Goal: Task Accomplishment & Management: Manage account settings

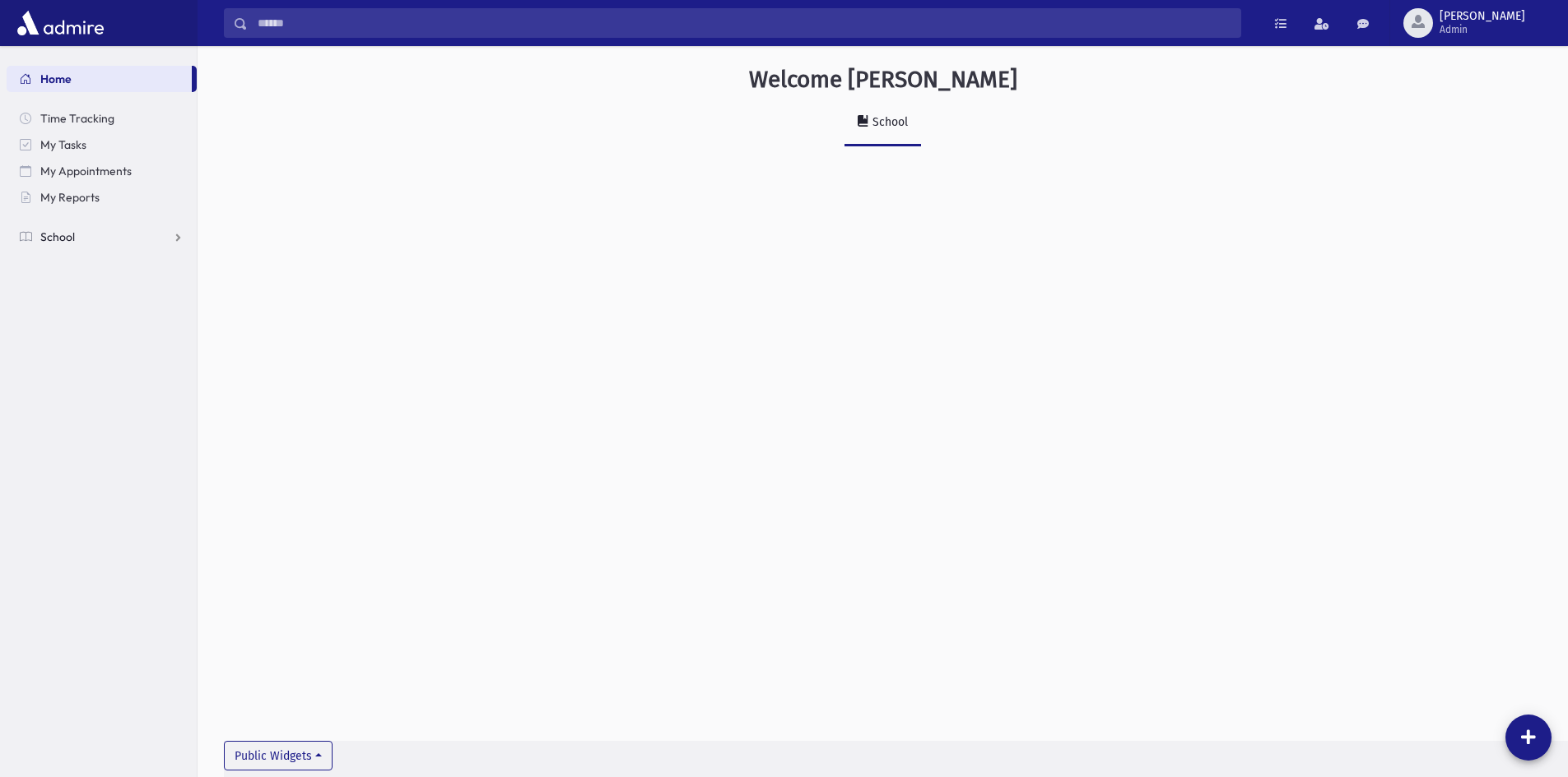
click at [38, 238] on link "School" at bounding box center [102, 237] width 190 height 26
click at [75, 446] on span "Report Cards" at bounding box center [84, 447] width 70 height 15
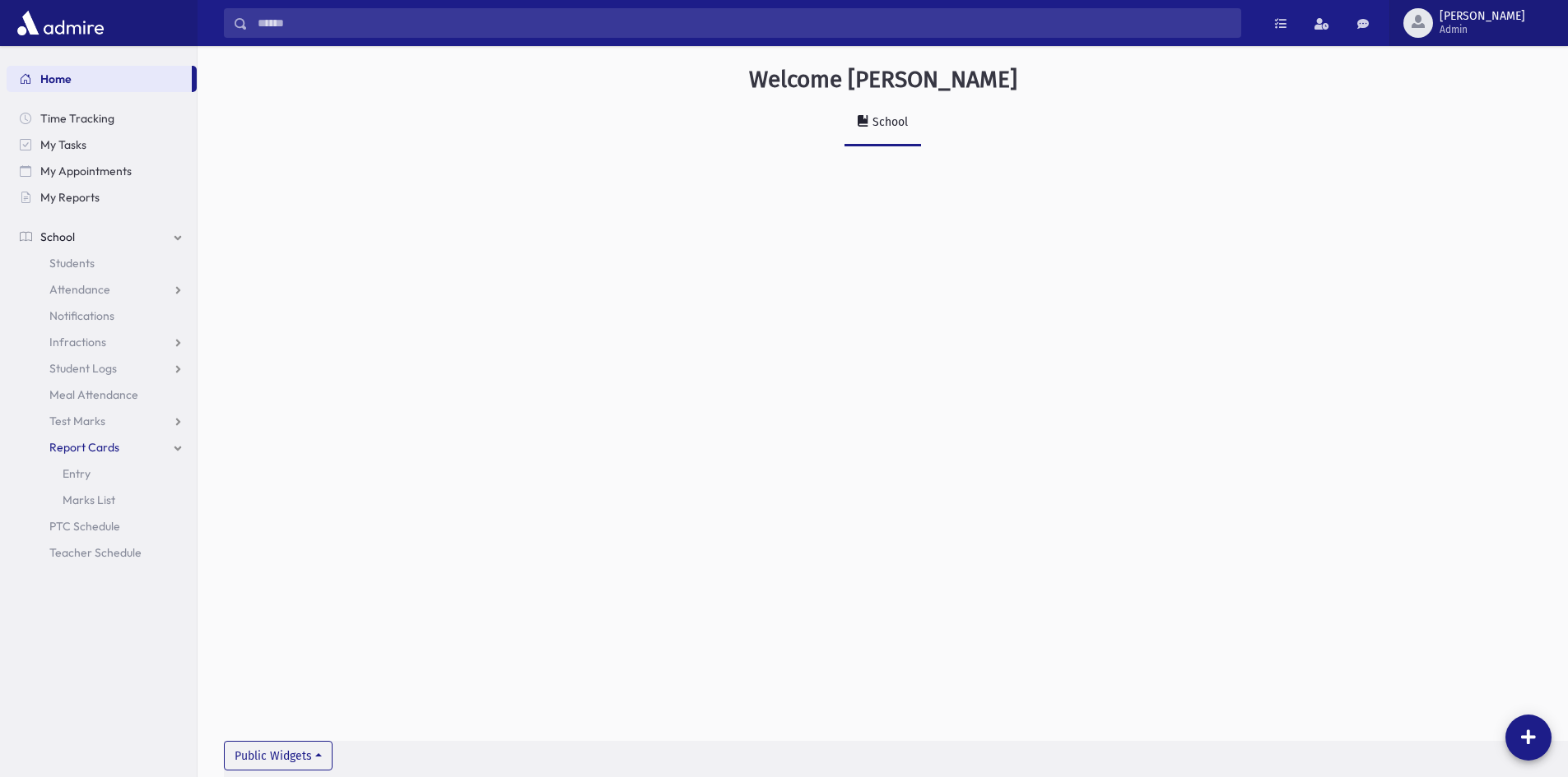
click at [1527, 23] on span "freiss Admin" at bounding box center [1488, 23] width 112 height 26
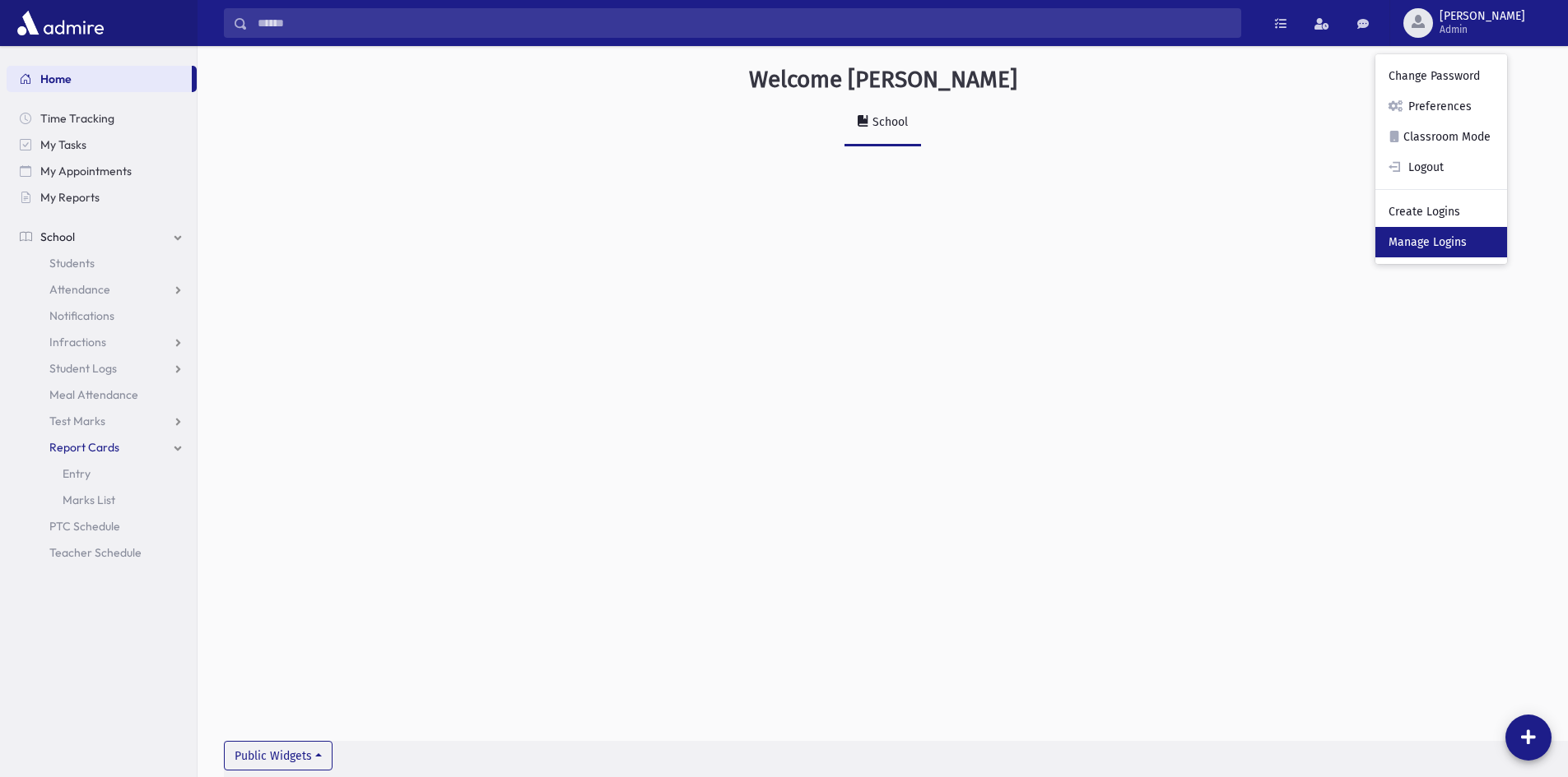
click at [1471, 250] on link "Manage Logins" at bounding box center [1441, 241] width 132 height 30
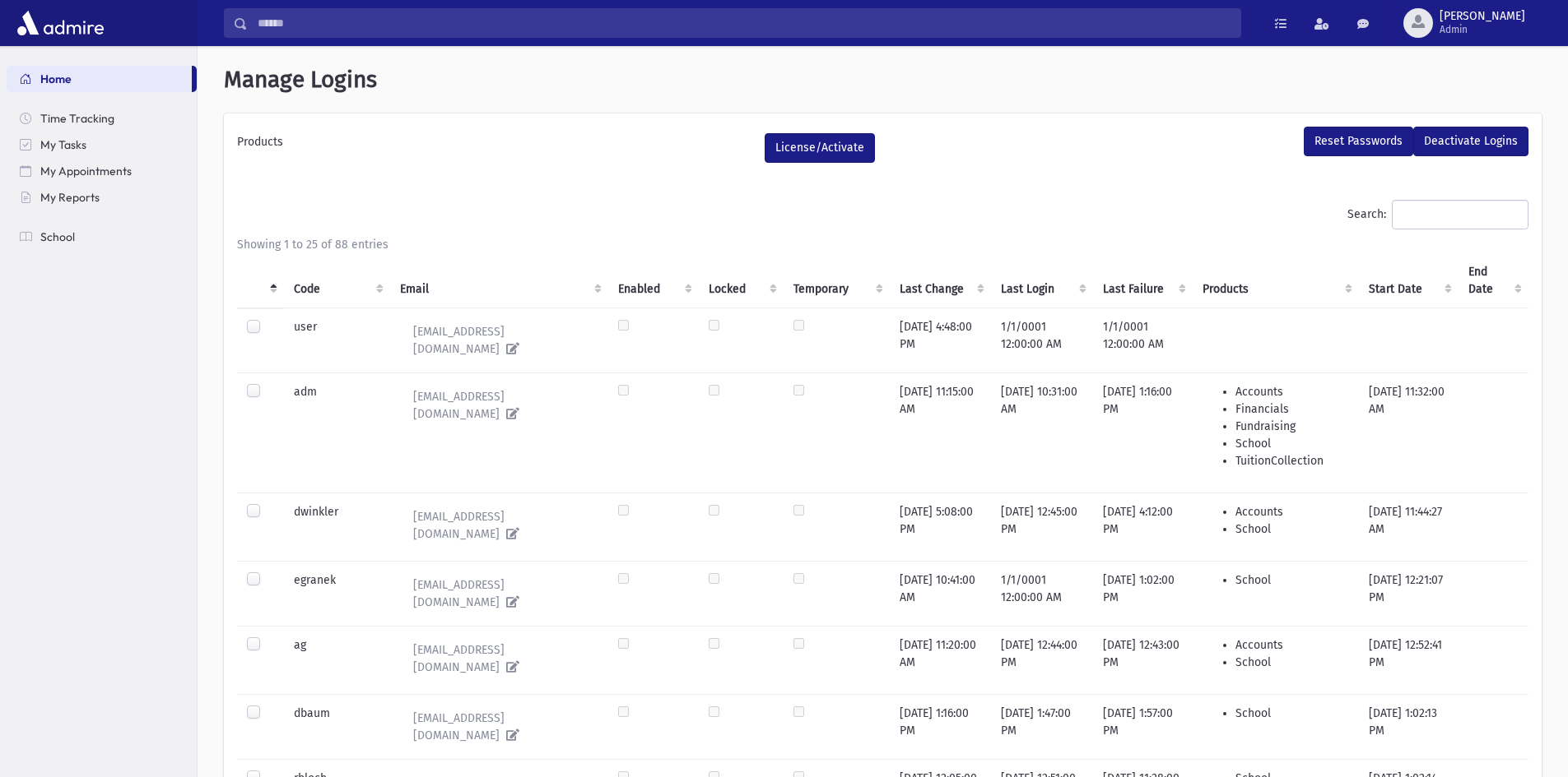
select select
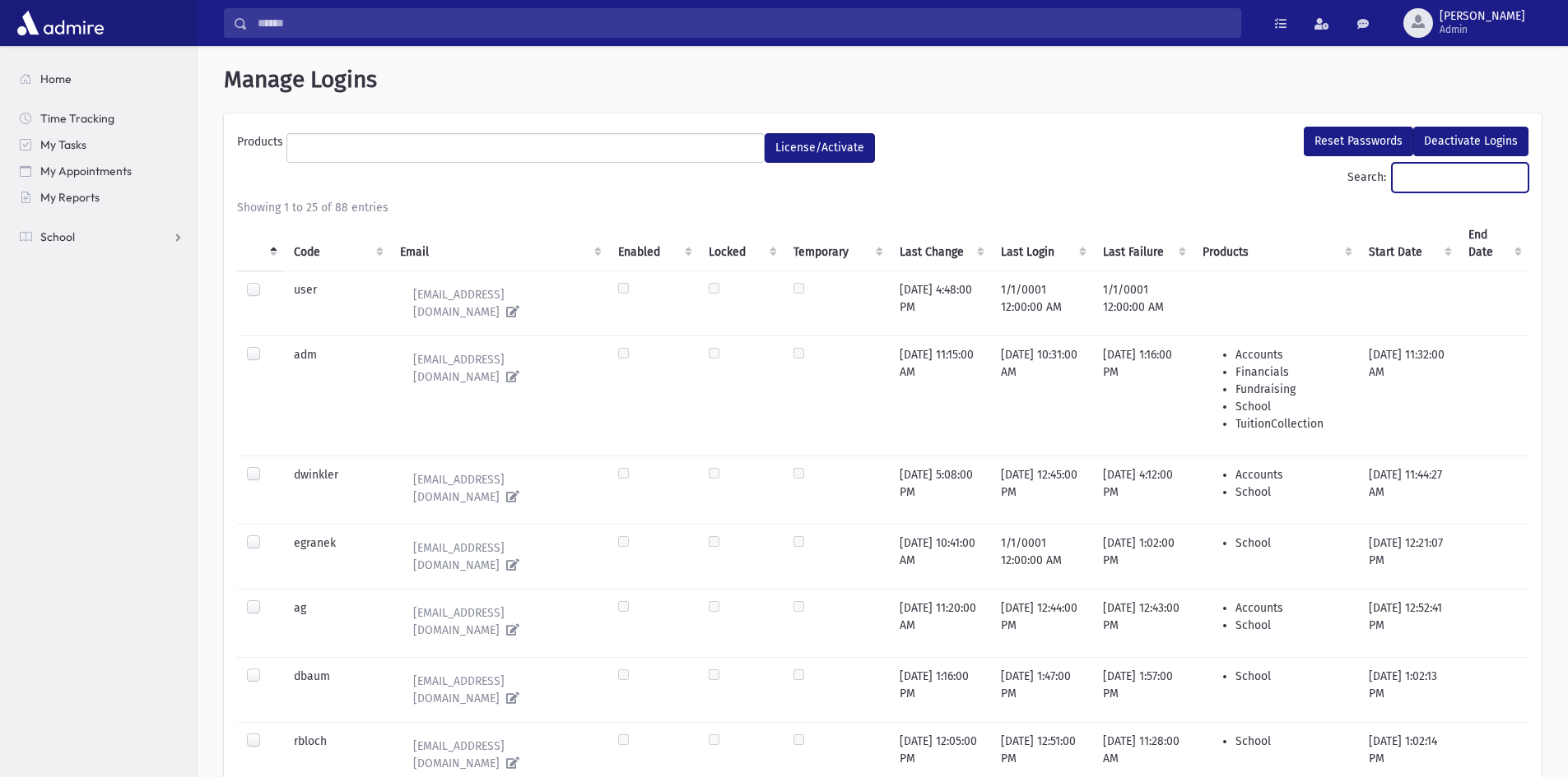
click at [1482, 186] on input "Search:" at bounding box center [1459, 178] width 136 height 30
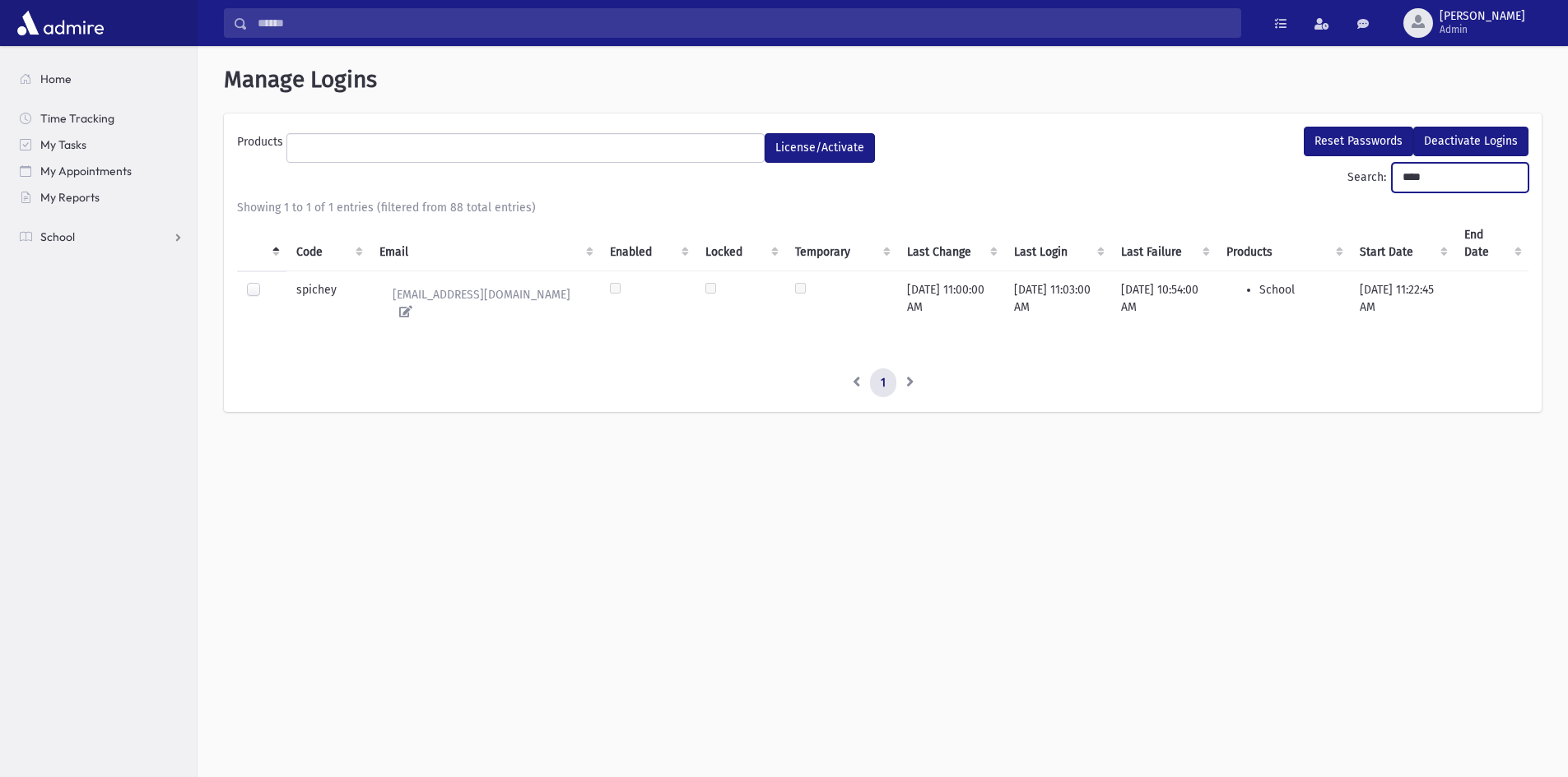
type input "****"
click at [248, 301] on div at bounding box center [256, 292] width 20 height 20
click at [267, 282] on label at bounding box center [267, 282] width 0 height 0
click at [650, 148] on ul at bounding box center [526, 146] width 477 height 24
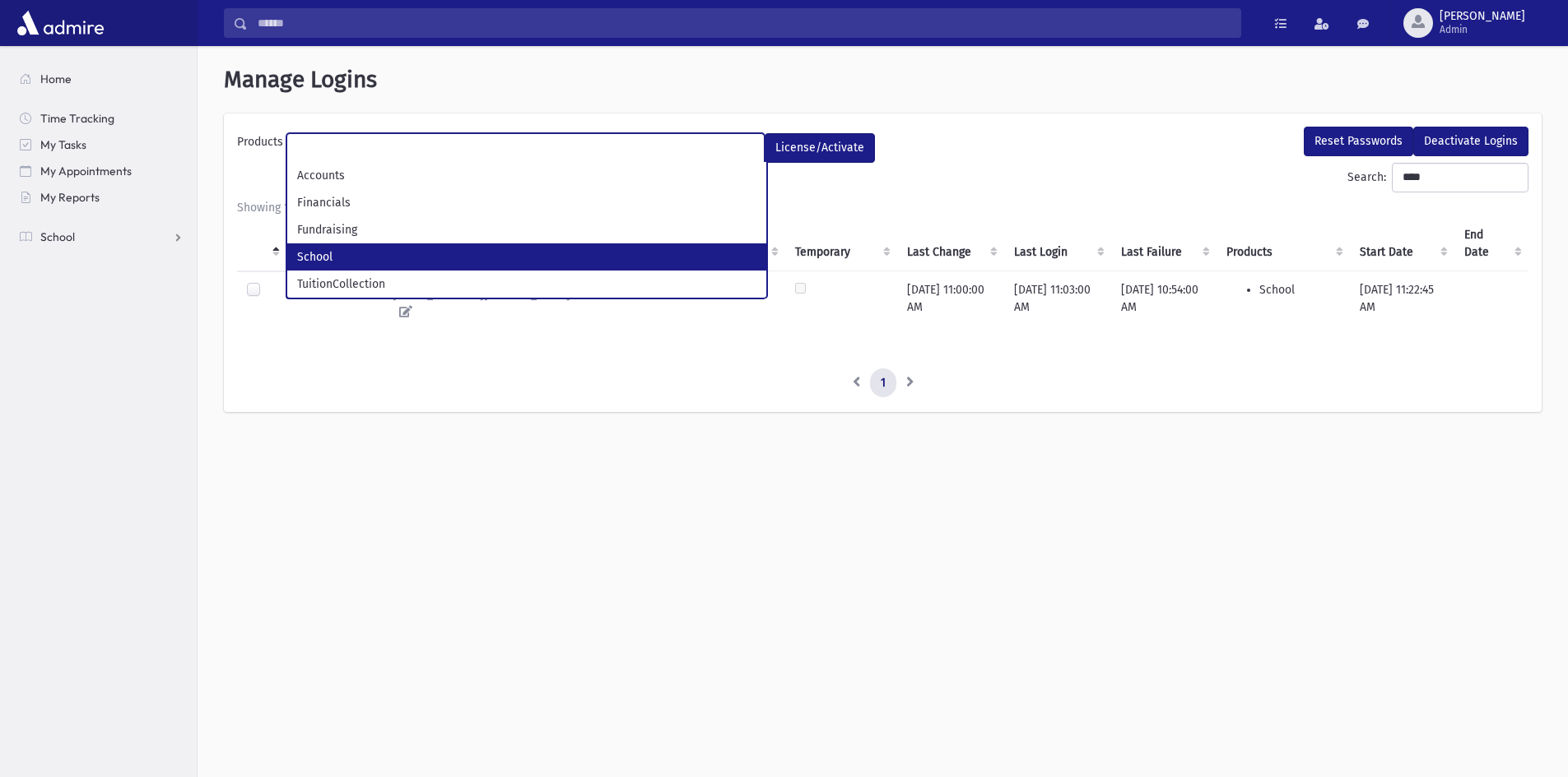
select select "*"
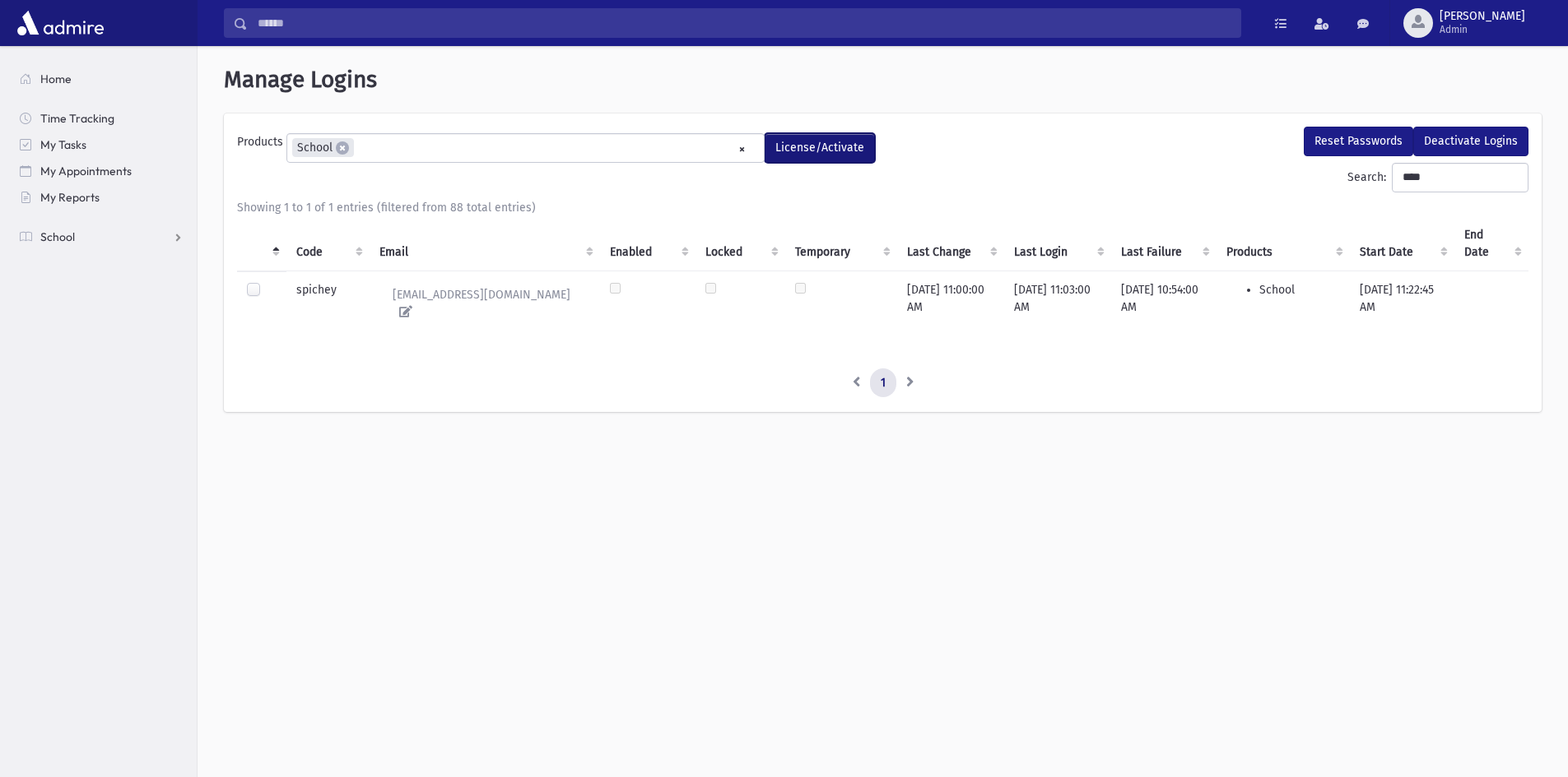
click at [800, 148] on button "License/Activate" at bounding box center [819, 148] width 110 height 30
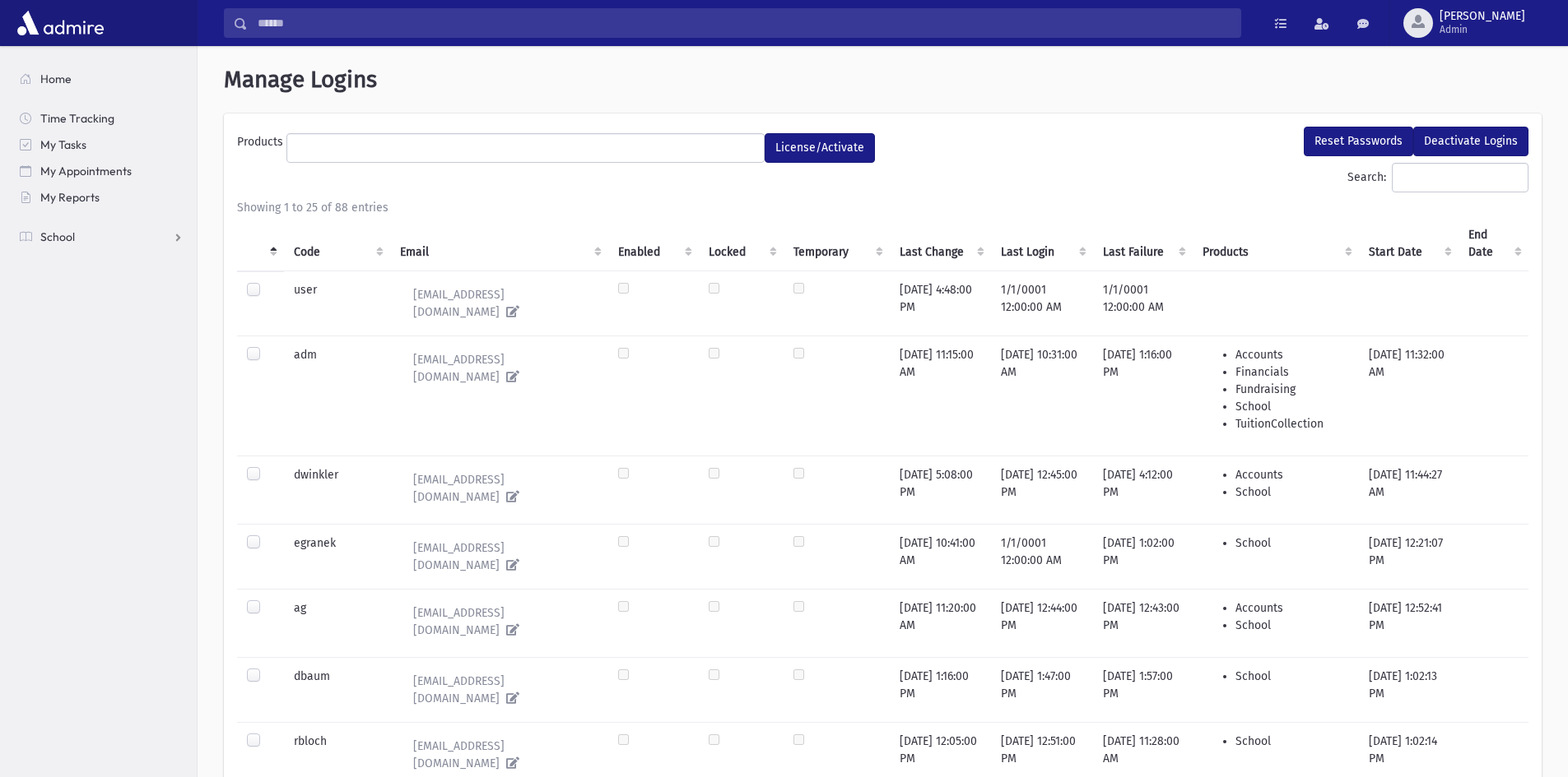
select select
click at [1403, 175] on input "Search:" at bounding box center [1459, 178] width 136 height 30
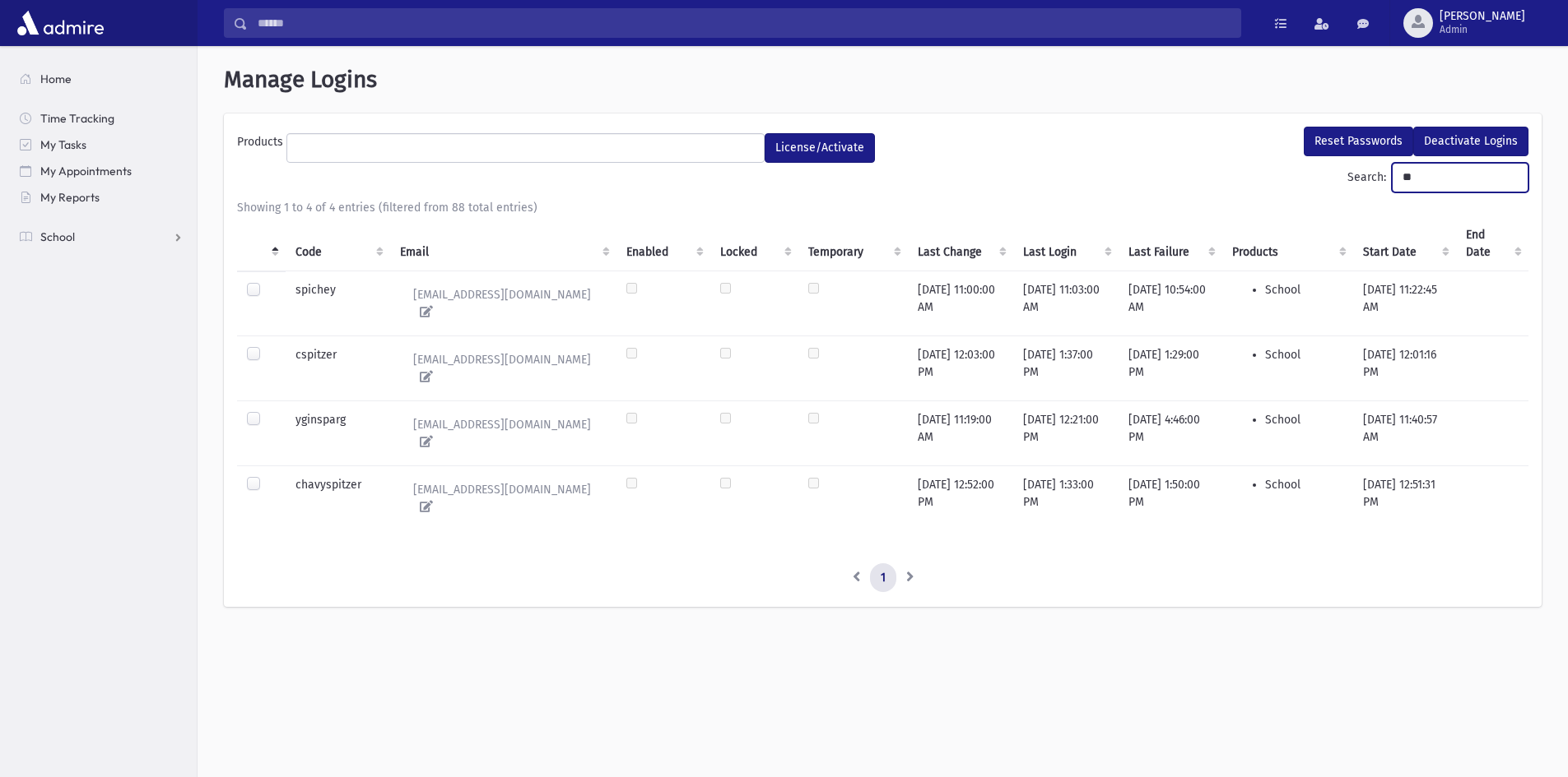
type input "**"
click at [267, 282] on label at bounding box center [267, 282] width 0 height 0
click at [1334, 134] on button "Reset Passwords" at bounding box center [1359, 142] width 109 height 30
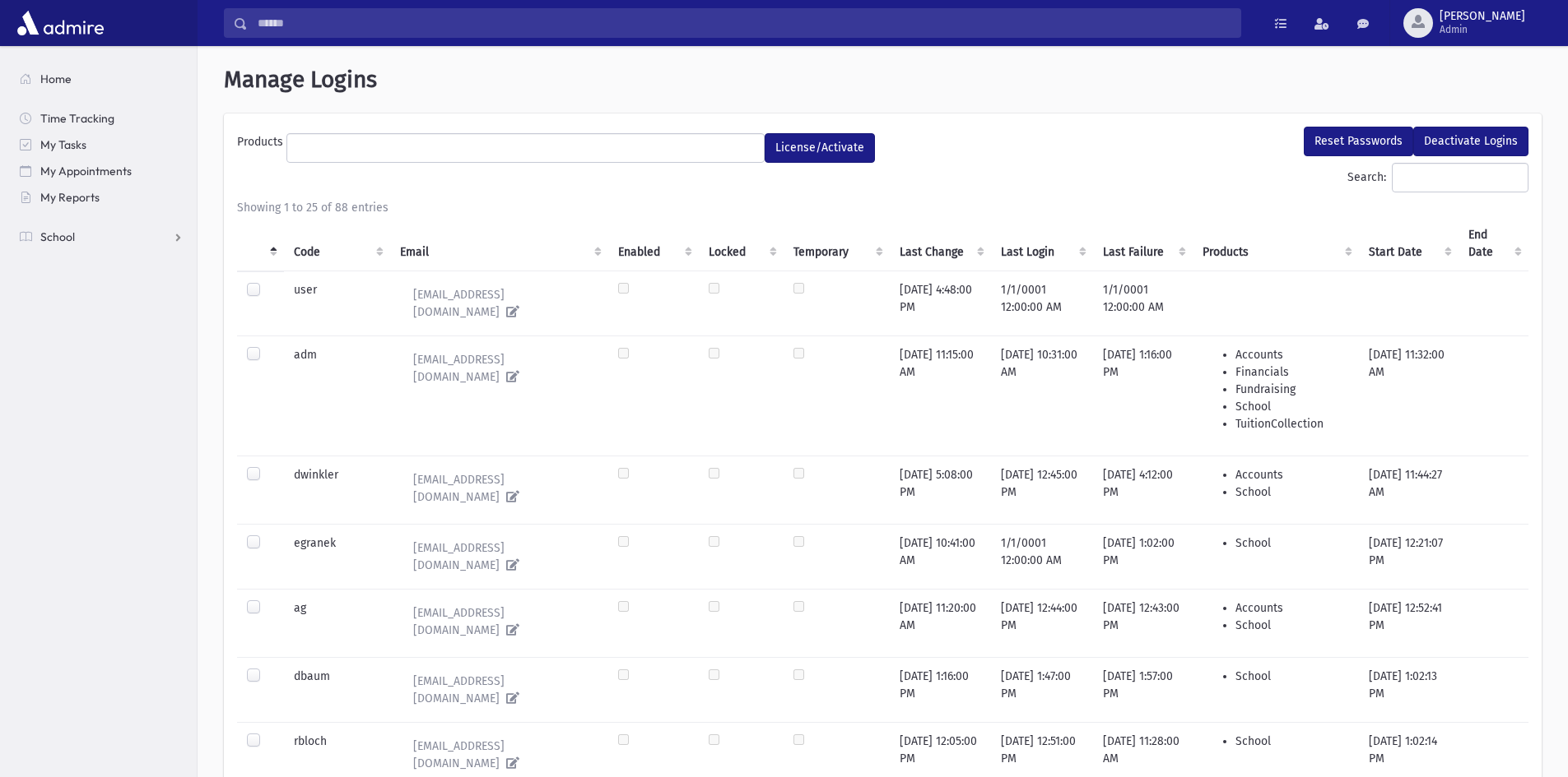
select select
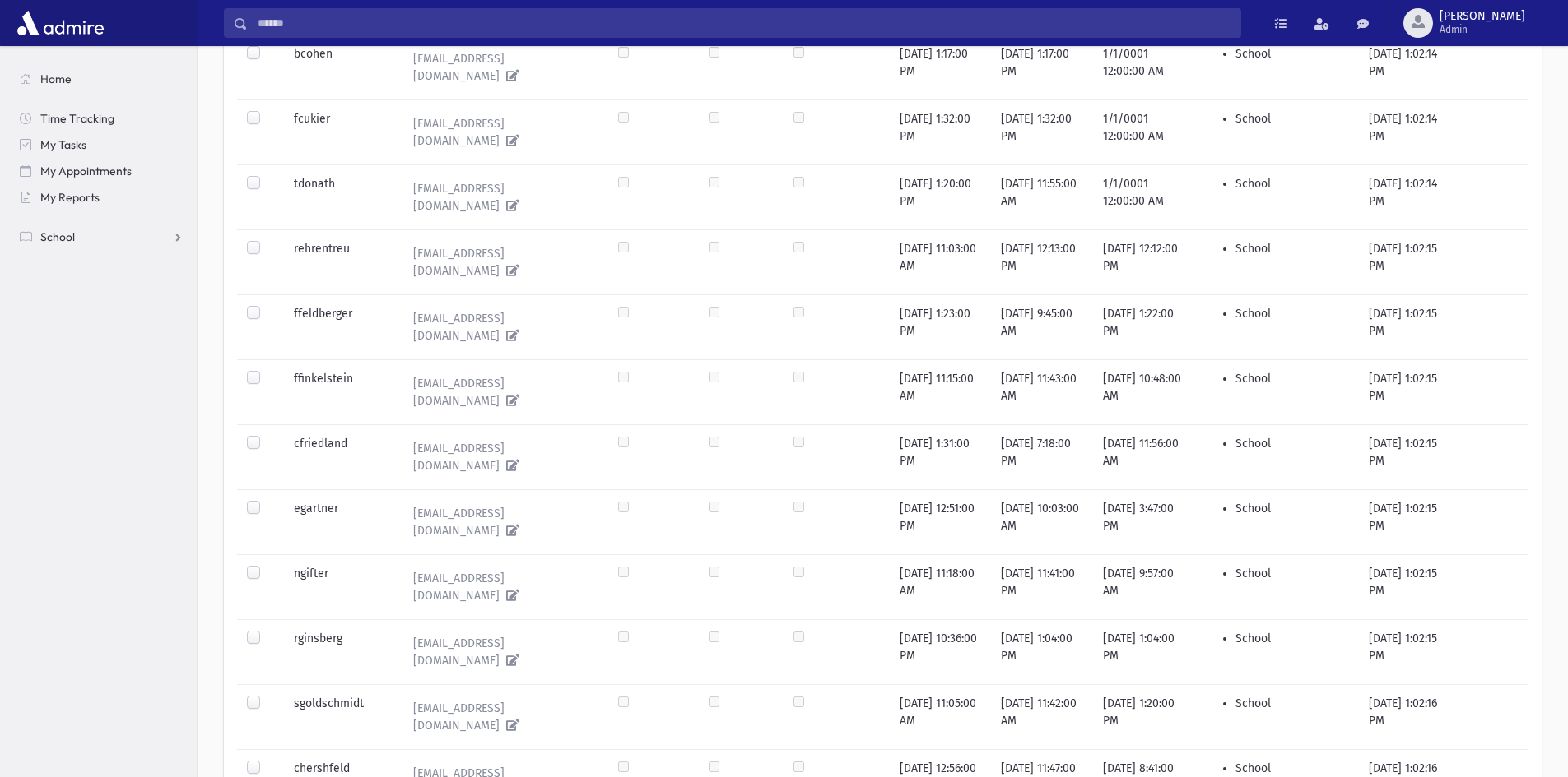
scroll to position [1112, 0]
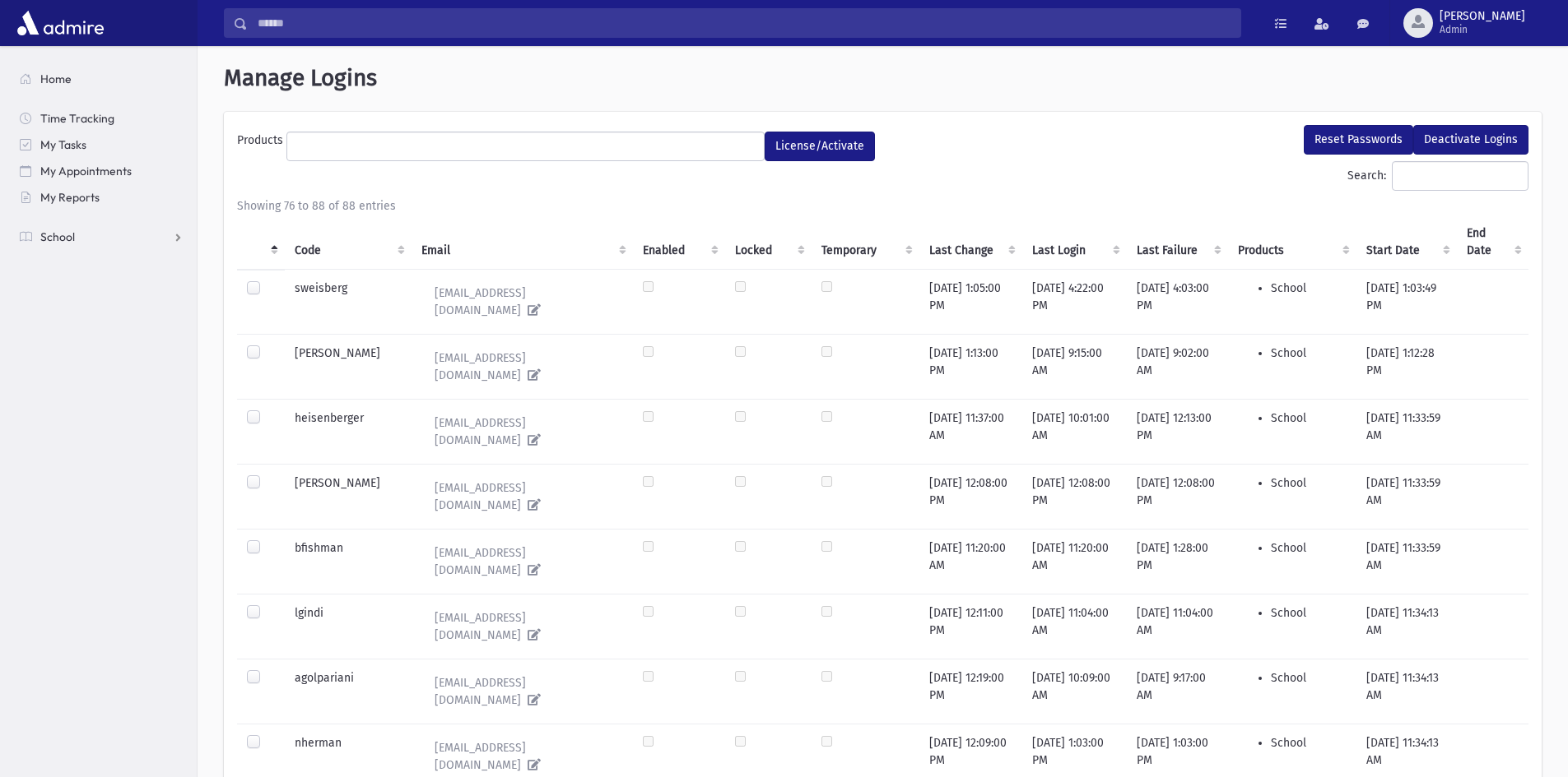
scroll to position [0, 0]
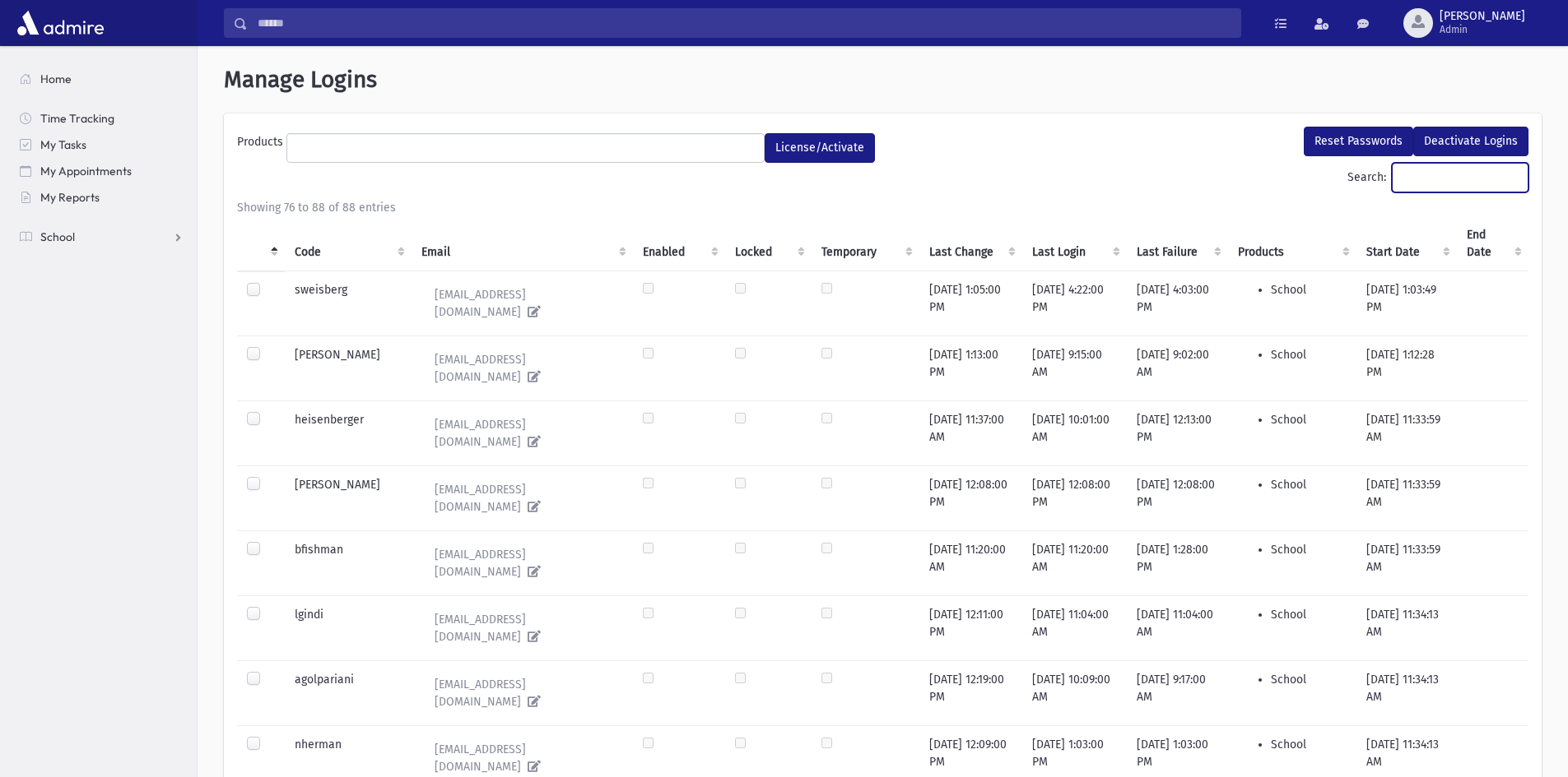
click at [1401, 165] on input "Search:" at bounding box center [1459, 178] width 136 height 30
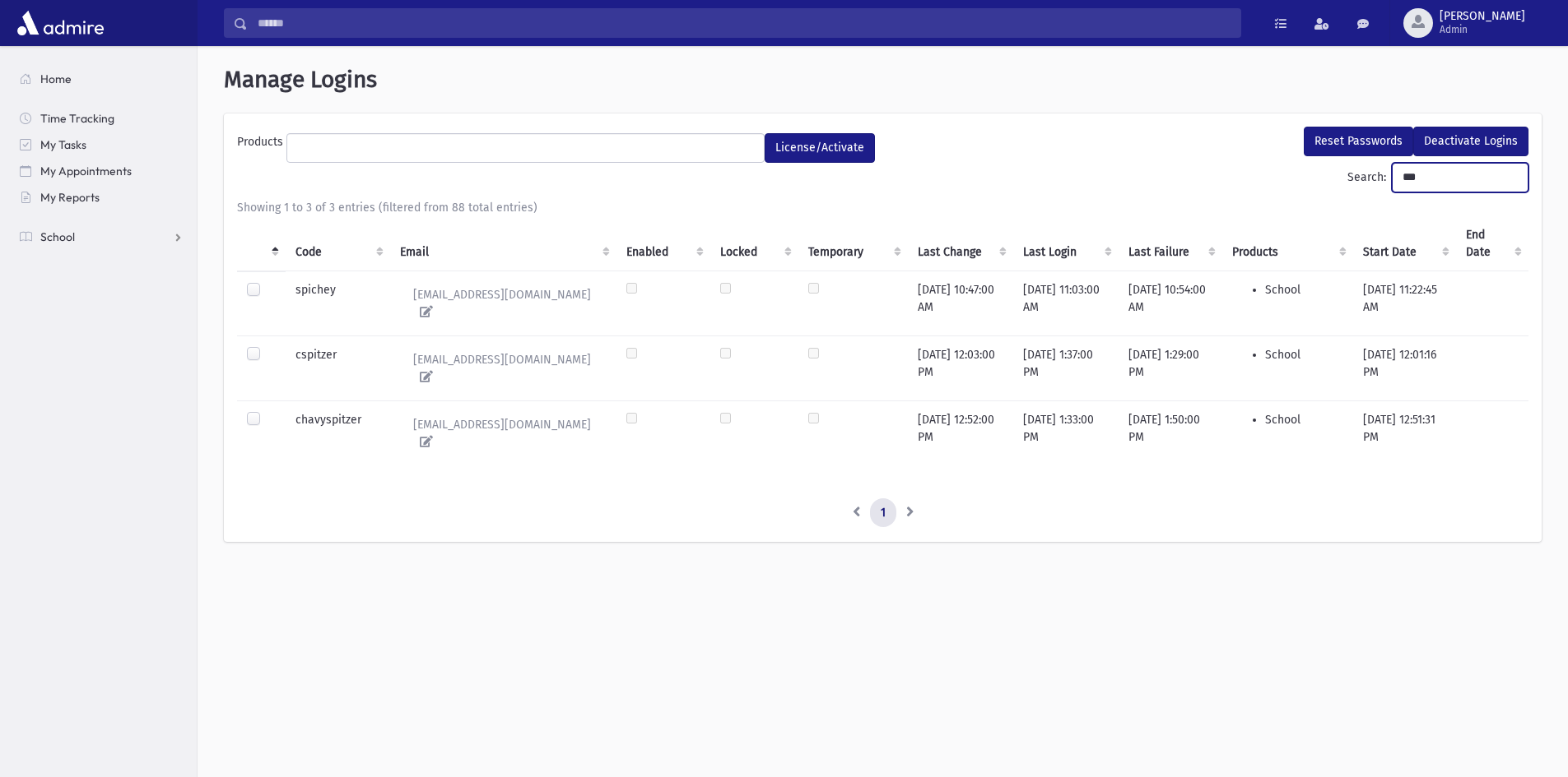
type input "***"
